Goal: Ask a question

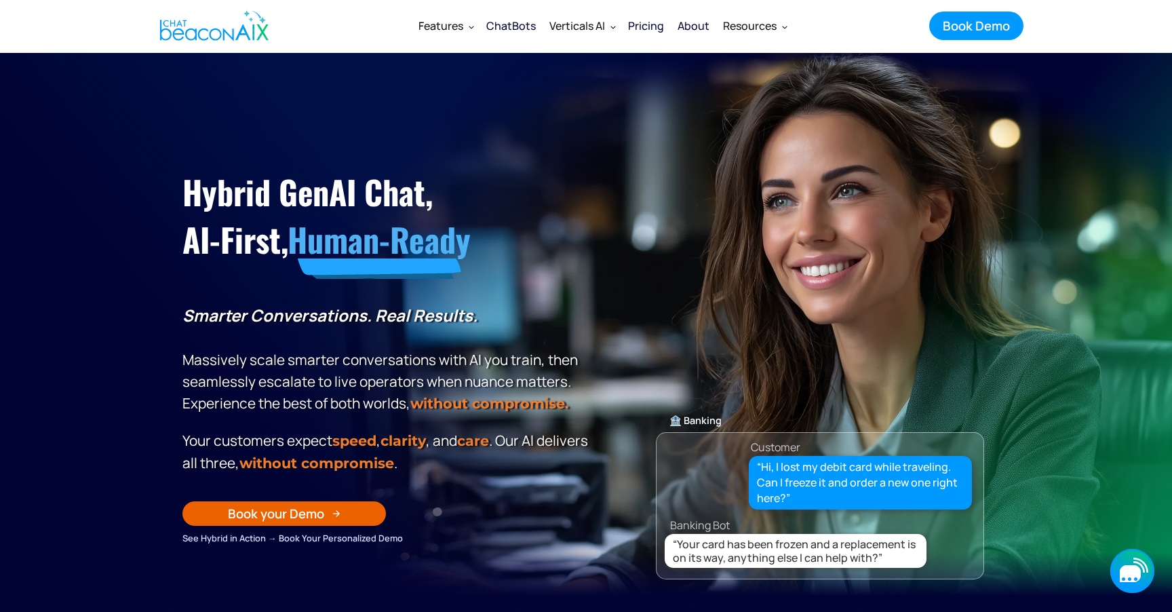
click at [1121, 569] on icon "button" at bounding box center [1130, 573] width 21 height 17
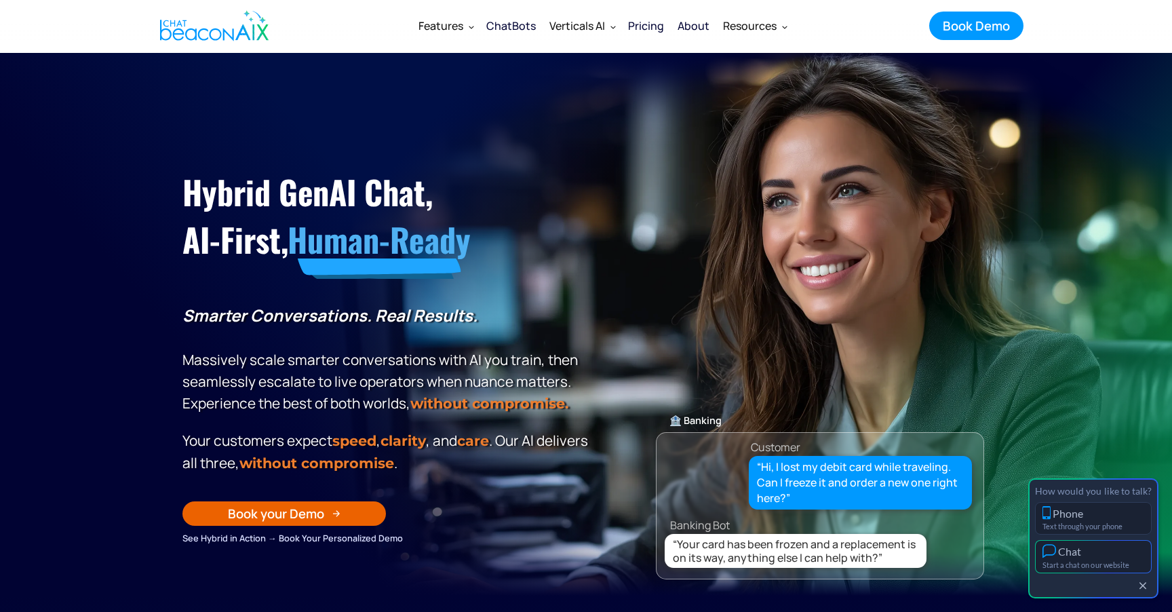
click at [1105, 554] on div "Chat" at bounding box center [1094, 551] width 102 height 14
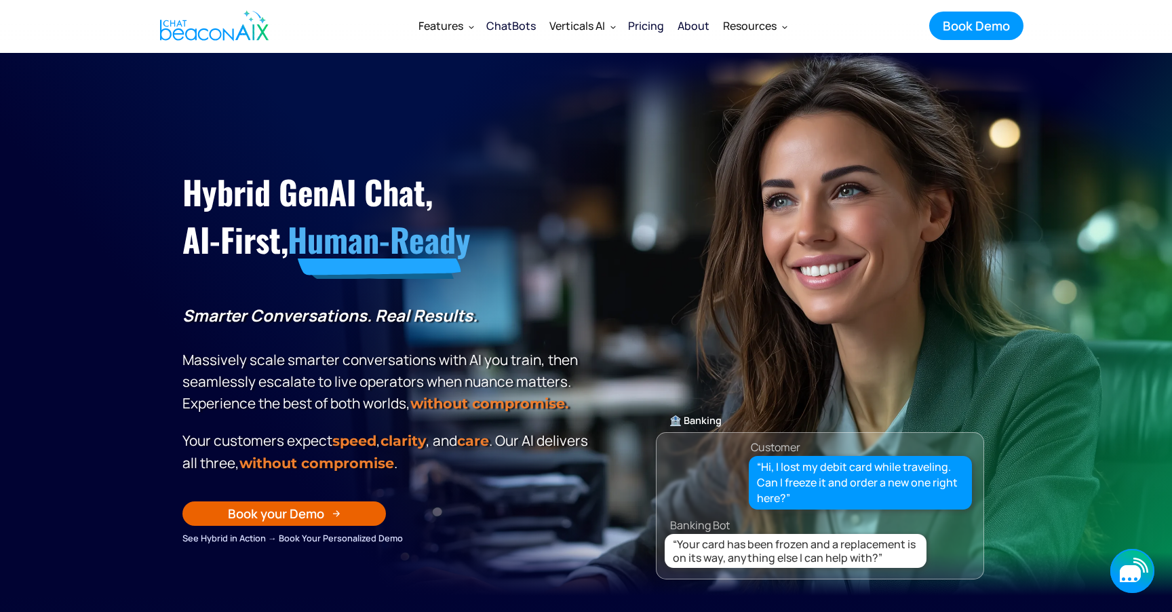
click at [1133, 566] on icon "button" at bounding box center [1130, 573] width 21 height 17
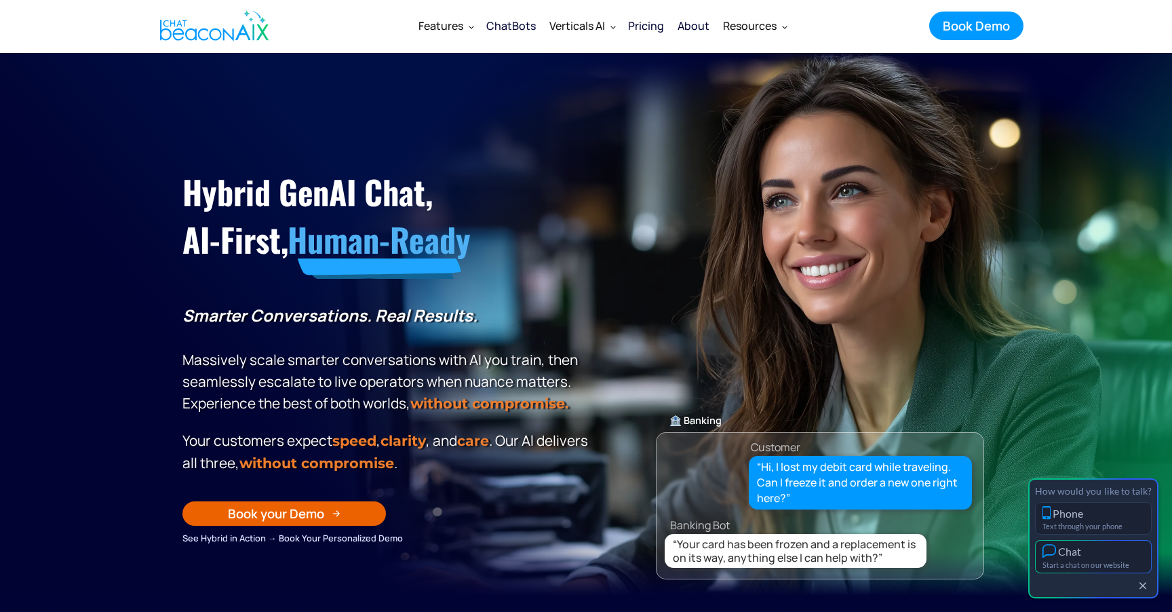
click at [1102, 556] on div "Chat" at bounding box center [1094, 551] width 102 height 14
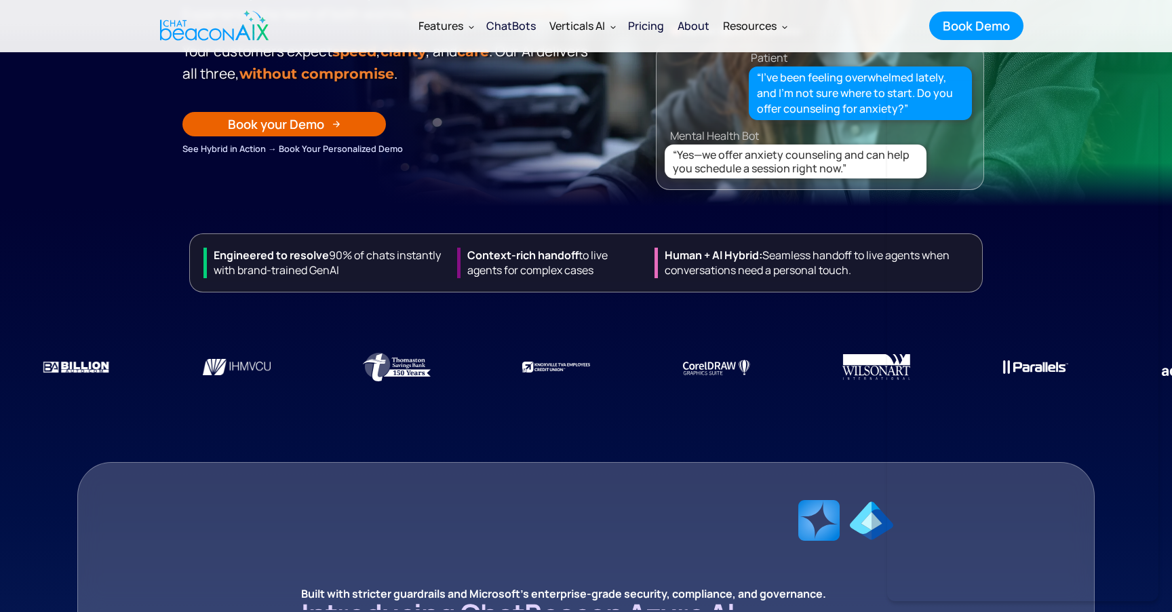
scroll to position [480, 0]
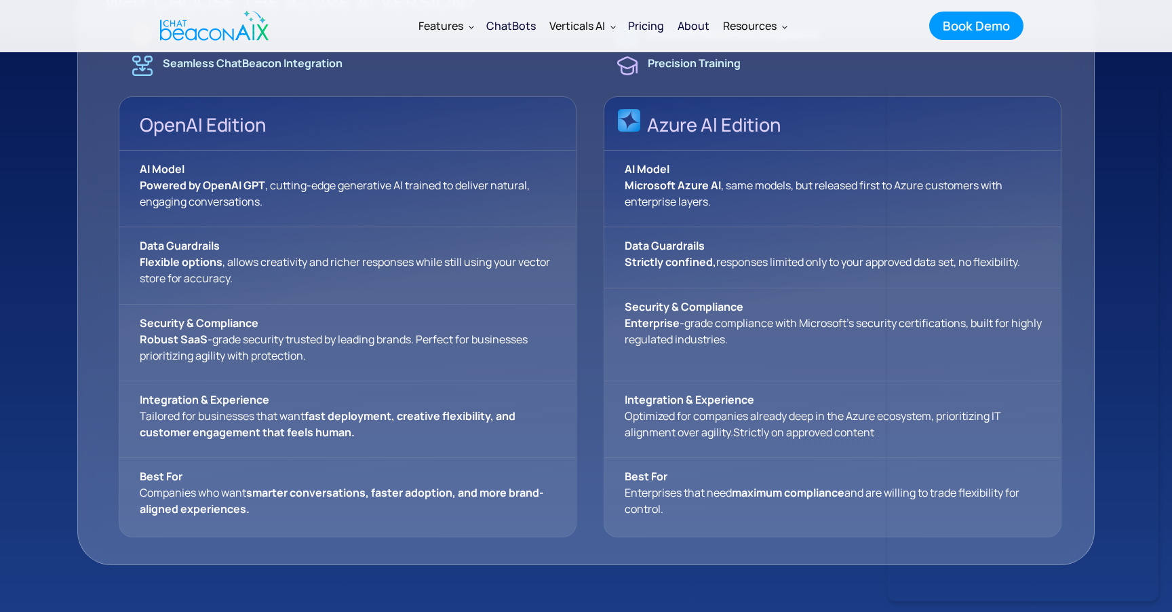
scroll to position [1046, 0]
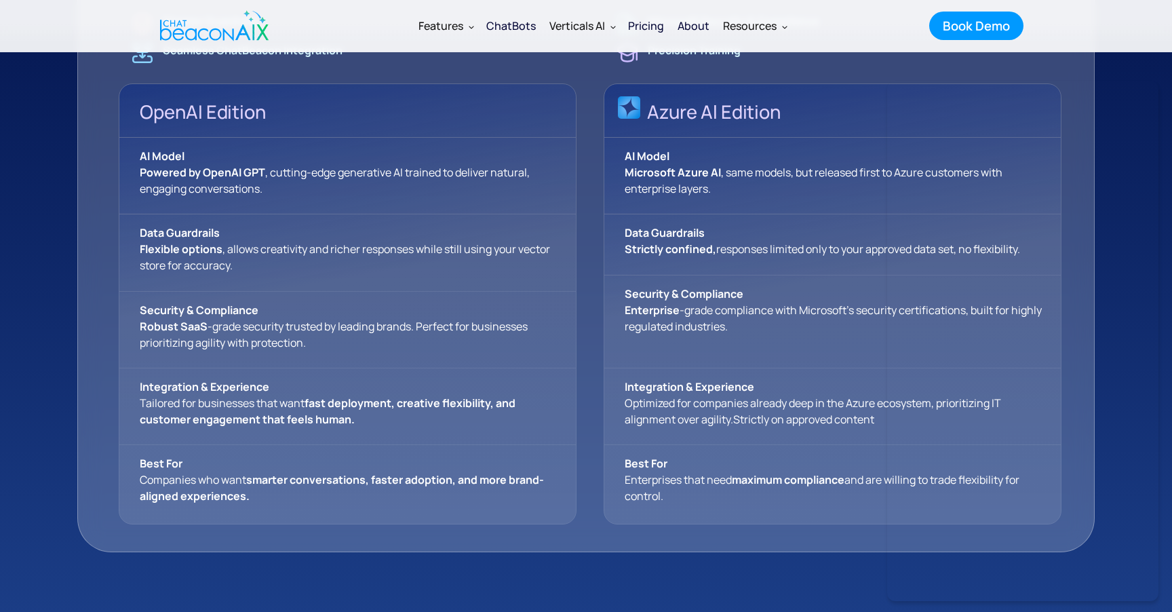
scroll to position [1055, 0]
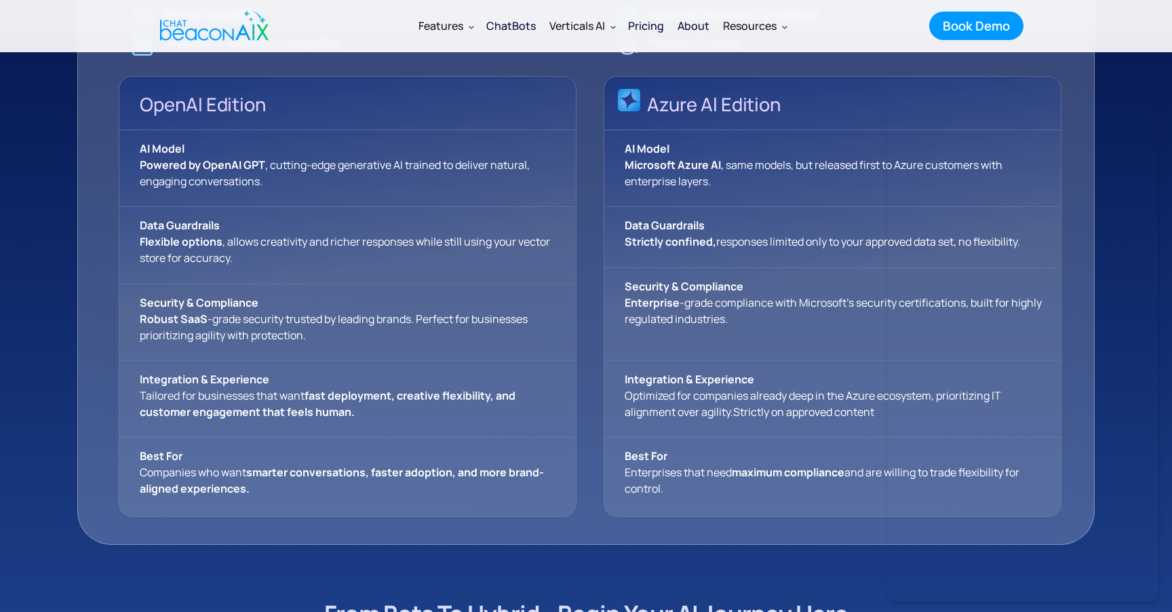
scroll to position [1051, 0]
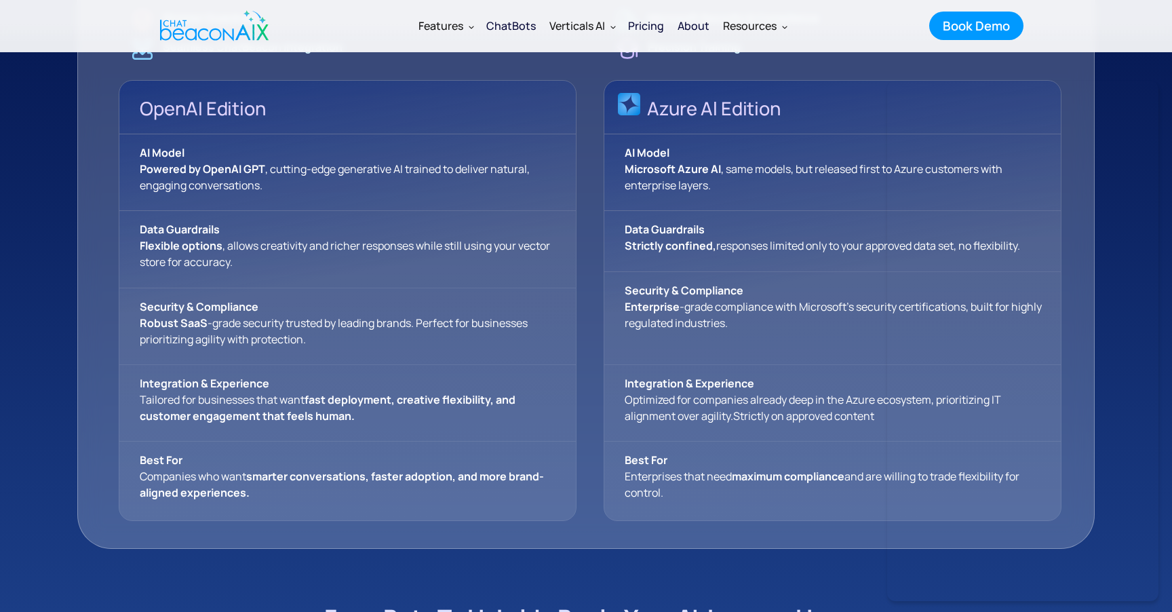
click at [577, 564] on section "Engineered to resolve 90% of chats instantly with brand-trained GenAI Context-r…" at bounding box center [586, 274] width 1172 height 1463
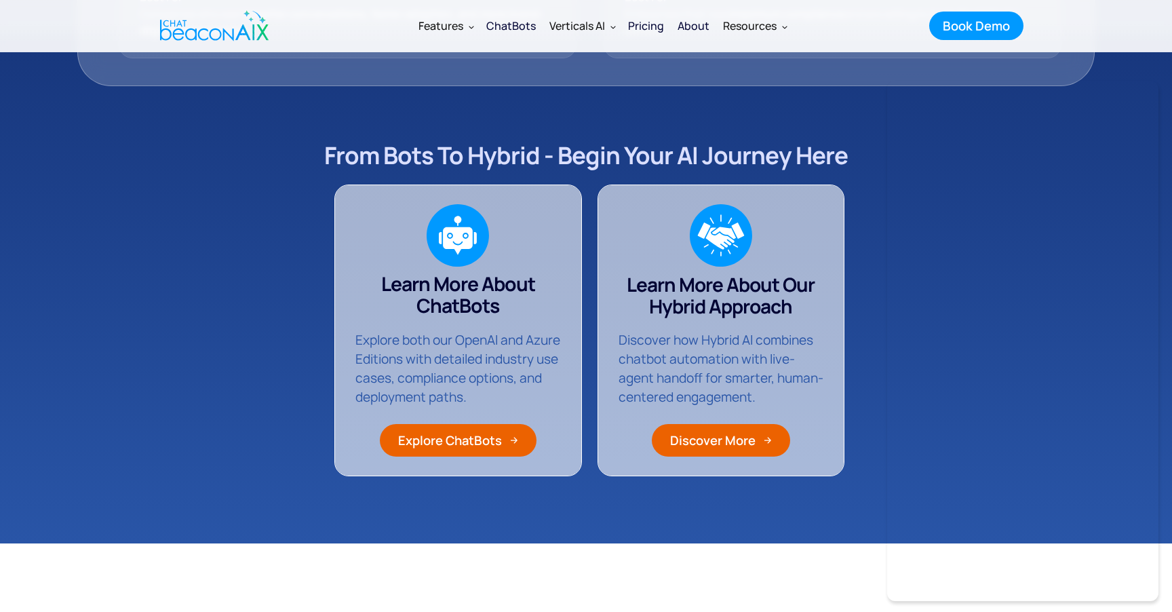
scroll to position [1329, 0]
